Goal: Task Accomplishment & Management: Manage account settings

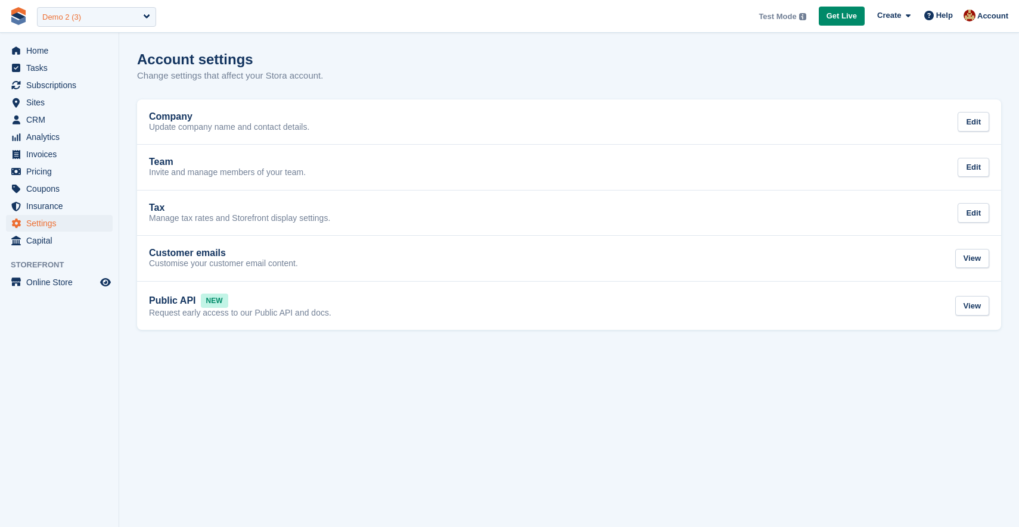
click at [69, 21] on div "Demo 2 (3)" at bounding box center [61, 17] width 39 height 12
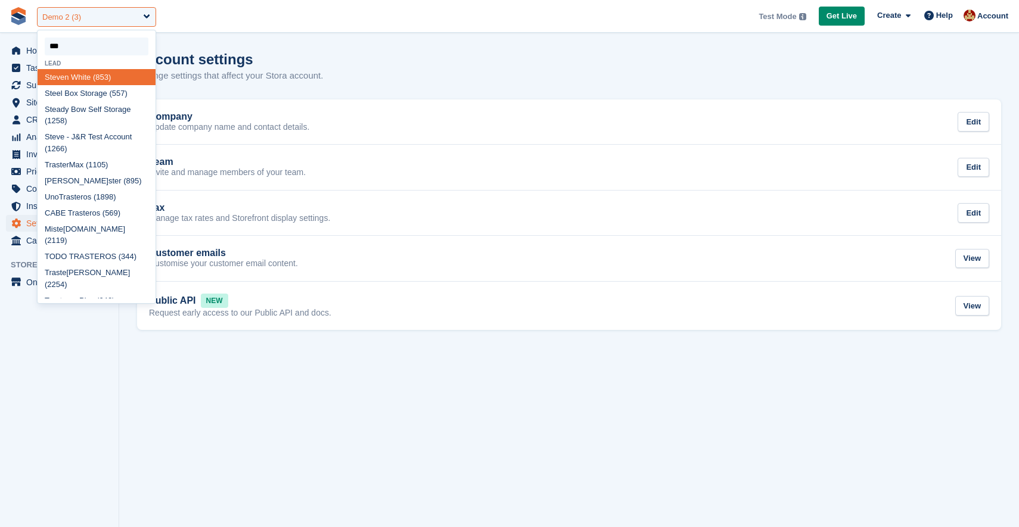
click at [105, 14] on div "Demo 2 (3)" at bounding box center [96, 17] width 119 height 20
click at [145, 17] on div "Demo 2 (3)" at bounding box center [96, 17] width 119 height 20
type input "***"
click at [210, 20] on span "**********" at bounding box center [509, 16] width 1019 height 32
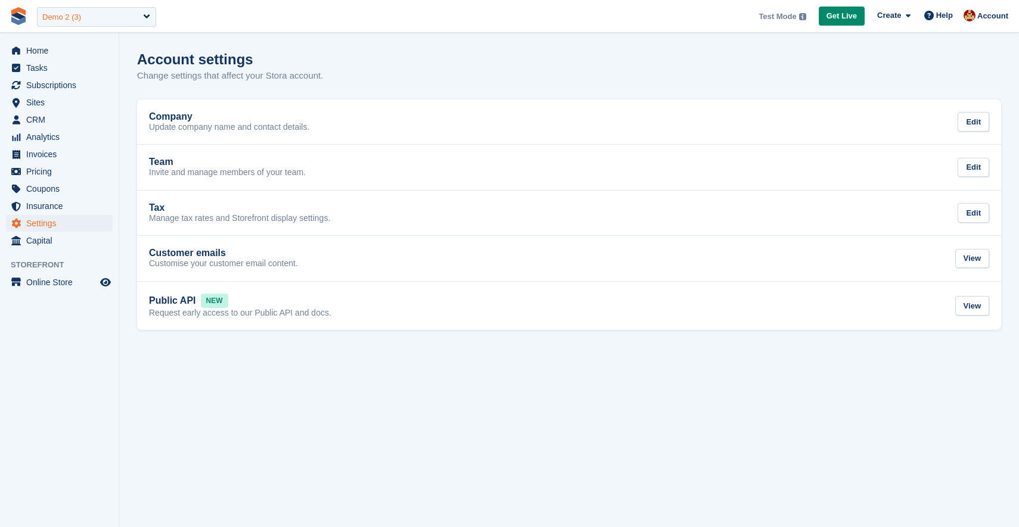
click at [123, 20] on div "Demo 2 (3)" at bounding box center [96, 17] width 119 height 20
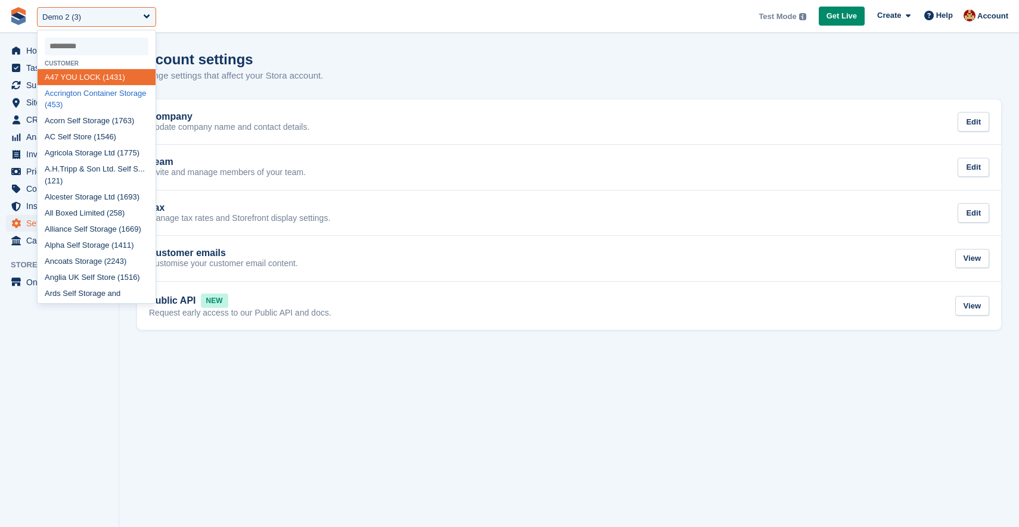
type input "*"
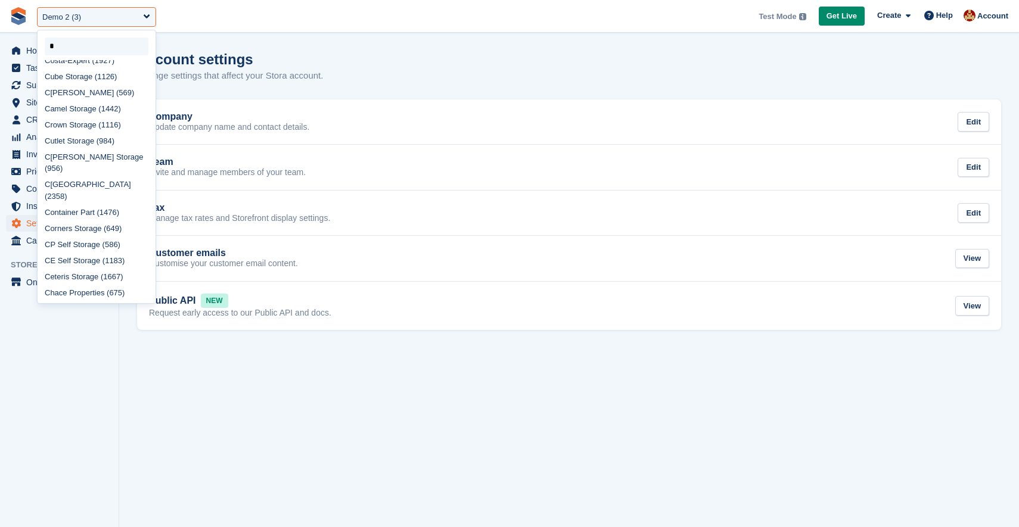
scroll to position [256, 0]
click at [54, 42] on input "select-one" at bounding box center [97, 47] width 104 height 18
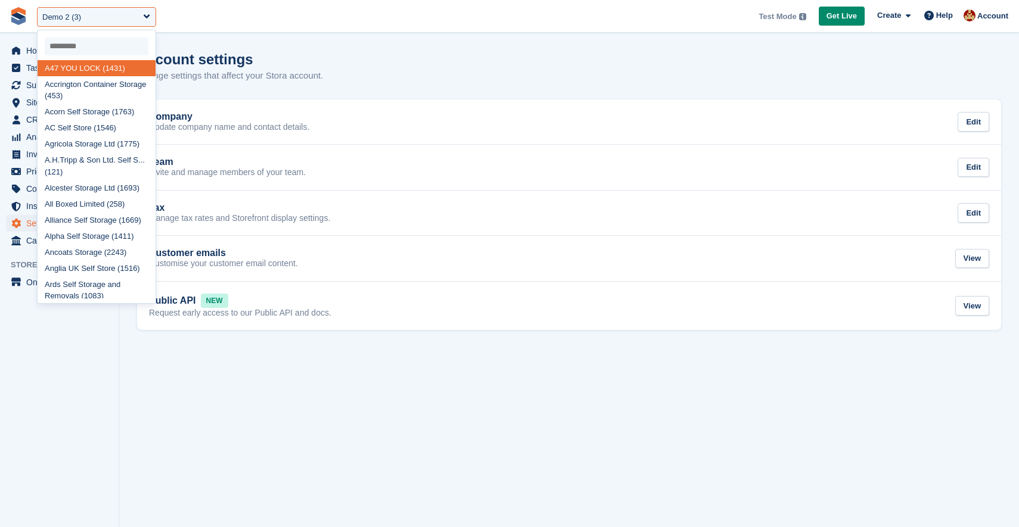
click at [240, 367] on section "Storefront theme successfully updated. Account settings Change settings that af…" at bounding box center [569, 263] width 900 height 527
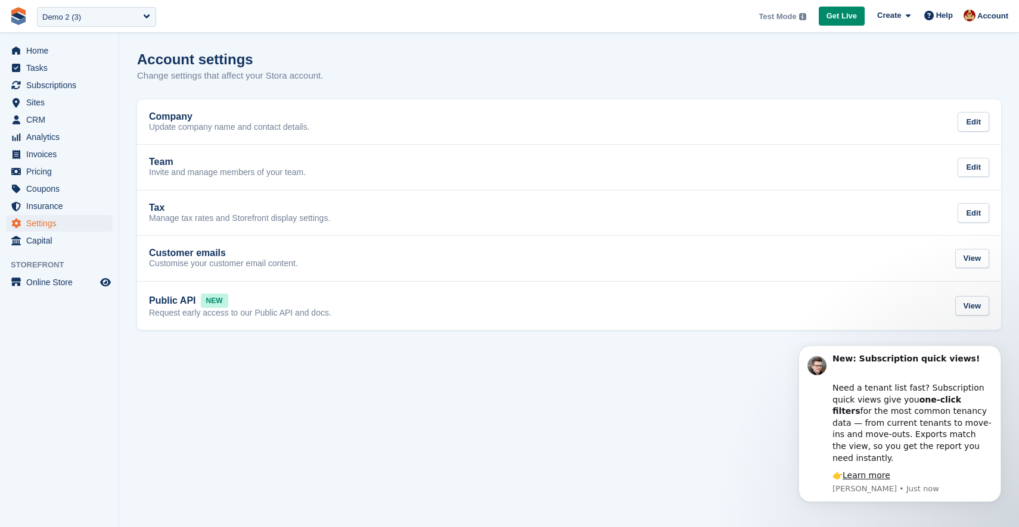
scroll to position [0, 0]
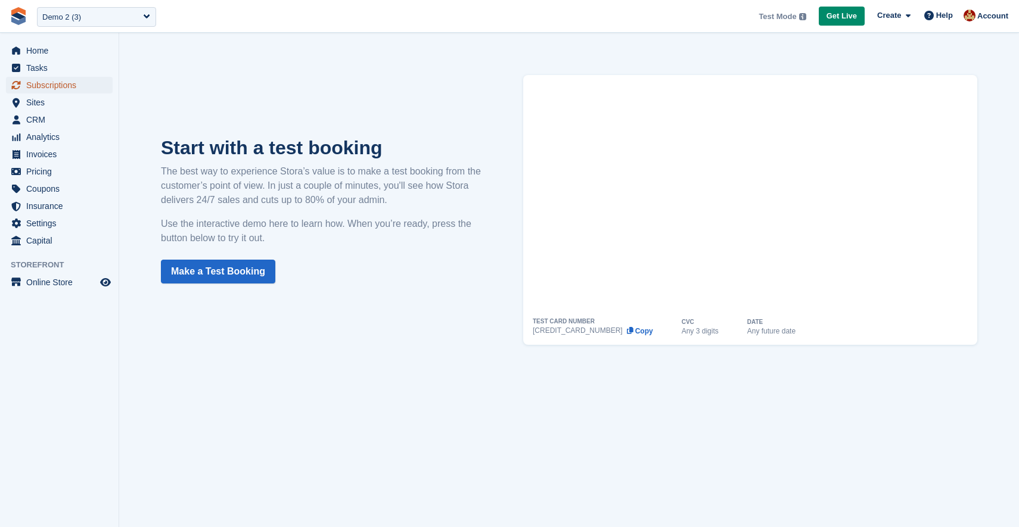
click at [52, 88] on span "Subscriptions" at bounding box center [61, 85] width 71 height 17
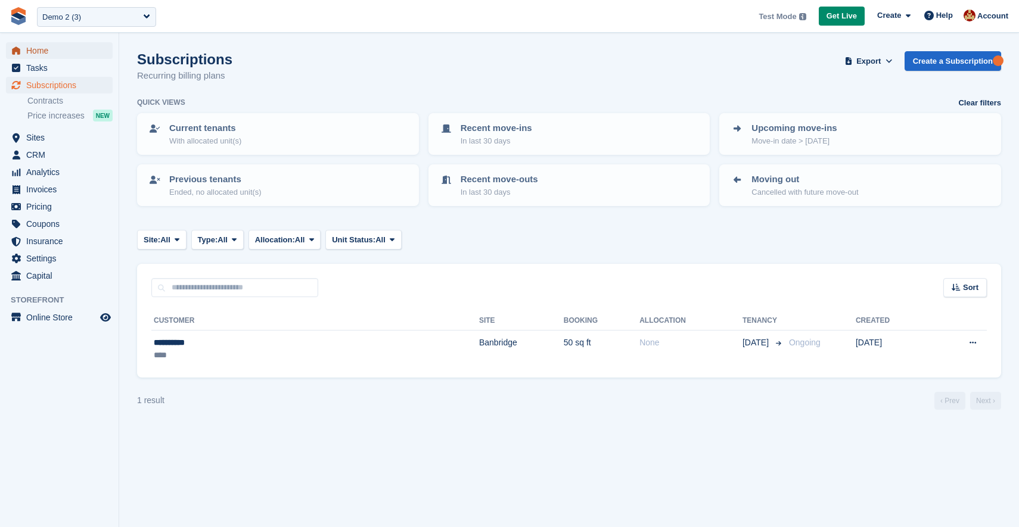
click at [35, 57] on span "Home" at bounding box center [61, 50] width 71 height 17
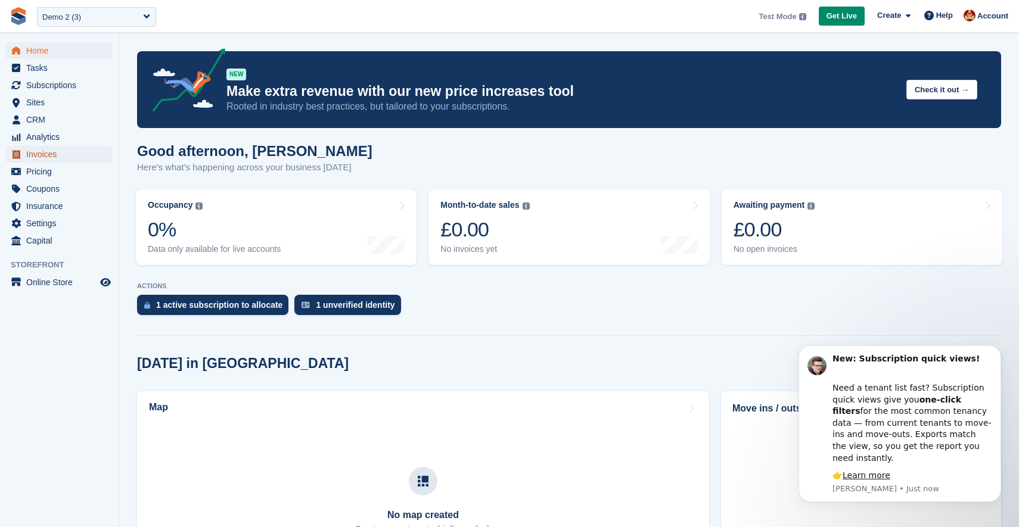
click at [58, 151] on span "Invoices" at bounding box center [61, 154] width 71 height 17
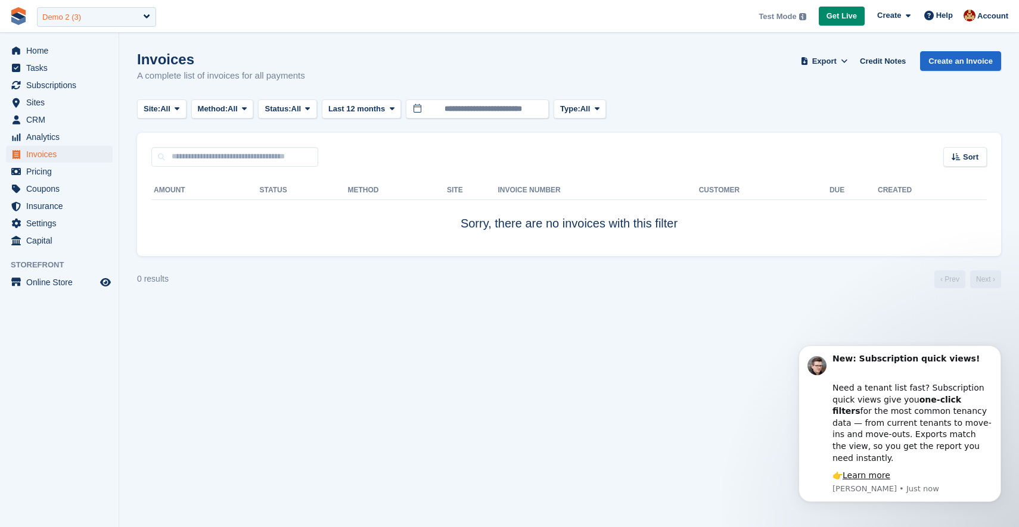
click at [91, 20] on div "Demo 2 (3)" at bounding box center [96, 17] width 119 height 20
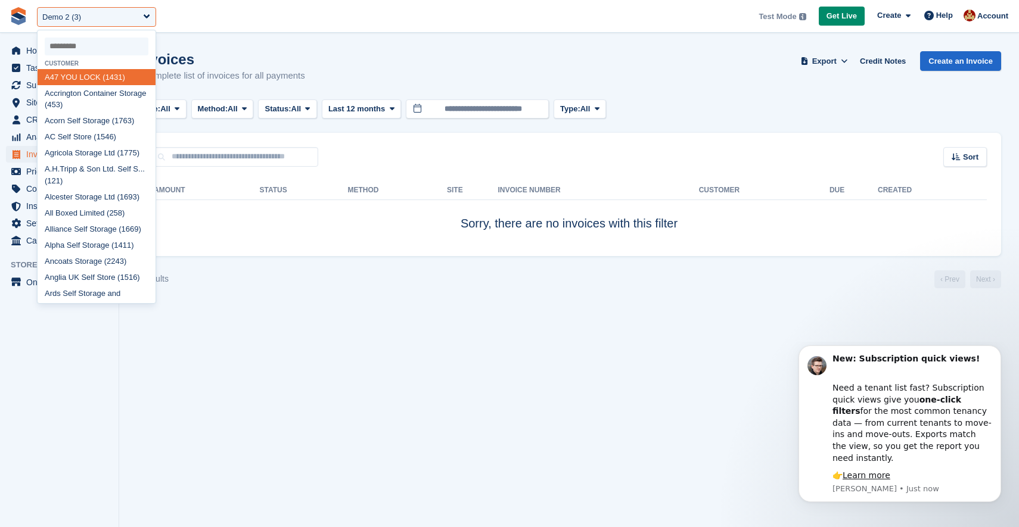
click at [92, 49] on input "select-one" at bounding box center [97, 47] width 104 height 18
click at [110, 52] on input "select-one" at bounding box center [97, 47] width 104 height 18
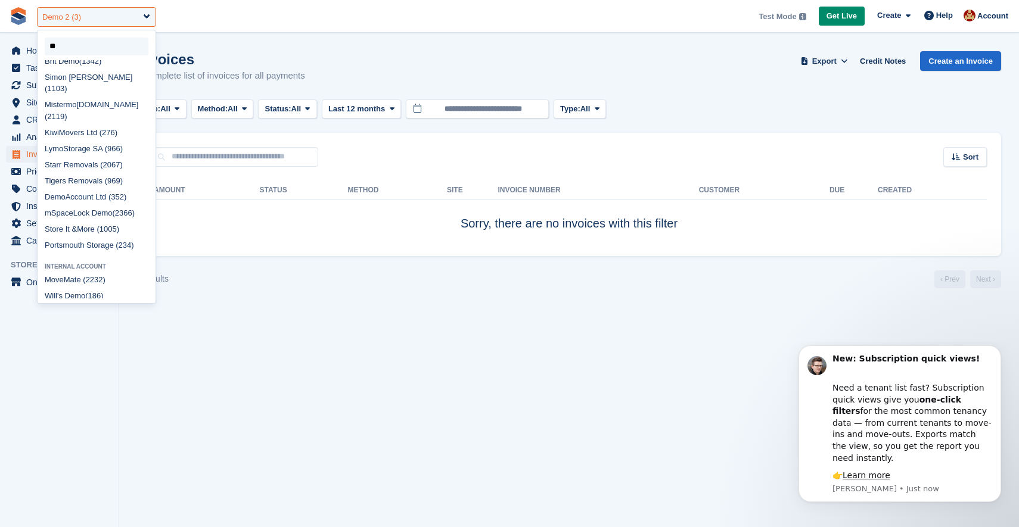
type input "***"
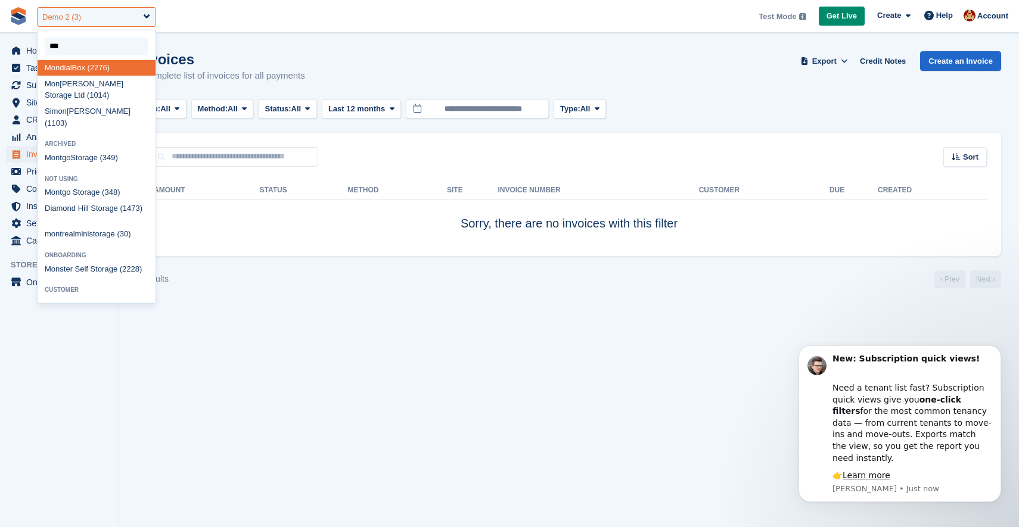
scroll to position [9, 0]
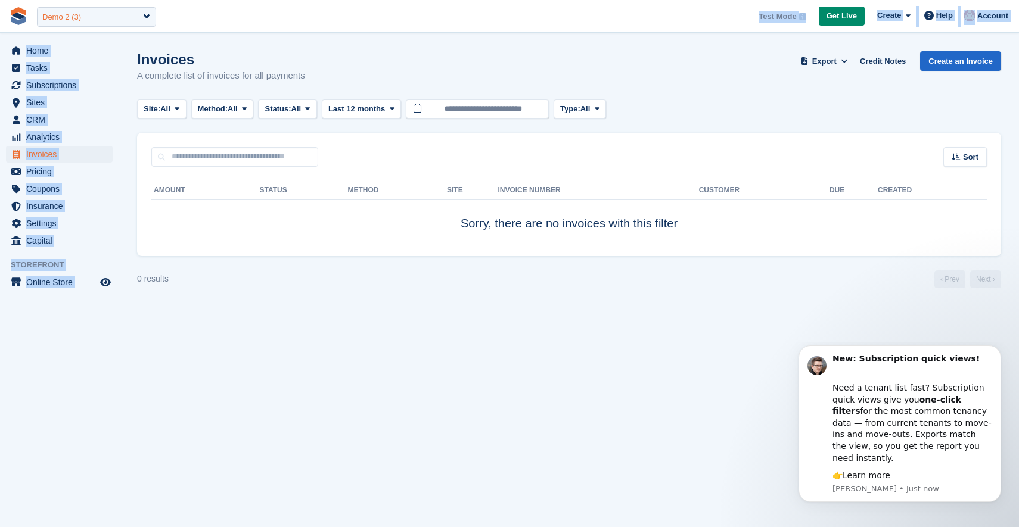
drag, startPoint x: 123, startPoint y: 17, endPoint x: 104, endPoint y: 13, distance: 18.8
click at [102, 12] on div "**********" at bounding box center [509, 263] width 1019 height 527
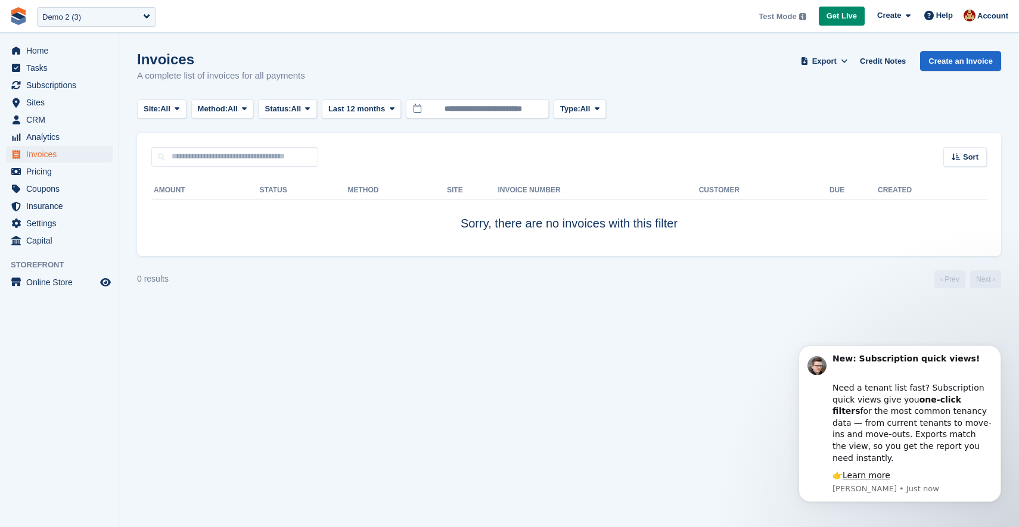
click at [380, 54] on div "Invoices A complete list of invoices for all payments Export Export Invoices Ex…" at bounding box center [569, 74] width 864 height 46
